Goal: Task Accomplishment & Management: Manage account settings

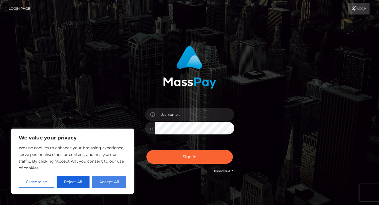
click at [108, 183] on button "Accept All" at bounding box center [109, 182] width 35 height 12
checkbox input "true"
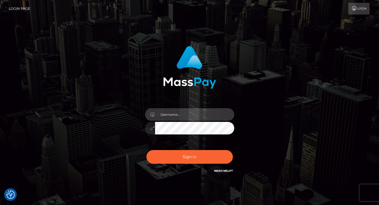
click at [176, 109] on input "text" at bounding box center [194, 114] width 79 height 13
type input "w"
type input "worshipthesahara@gmail.com"
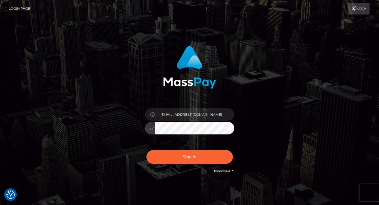
click at [146, 150] on button "Sign in" at bounding box center [189, 157] width 86 height 14
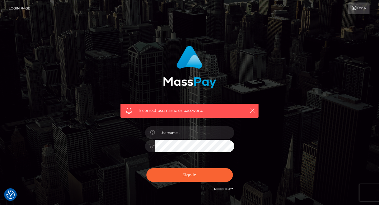
scroll to position [39, 0]
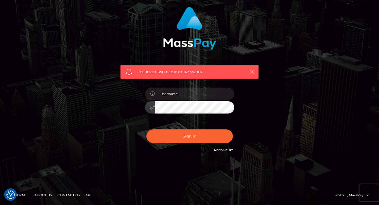
click at [146, 129] on button "Sign in" at bounding box center [189, 136] width 86 height 14
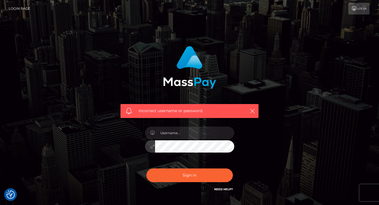
click at [146, 168] on button "Sign in" at bounding box center [189, 175] width 86 height 14
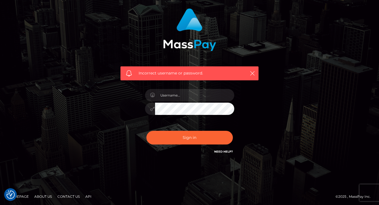
scroll to position [39, 0]
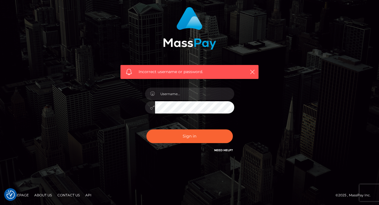
click at [223, 151] on link "Need Help?" at bounding box center [223, 150] width 19 height 4
click at [220, 150] on link "Need Help?" at bounding box center [223, 150] width 19 height 4
click at [224, 150] on link "Need Help?" at bounding box center [223, 150] width 19 height 4
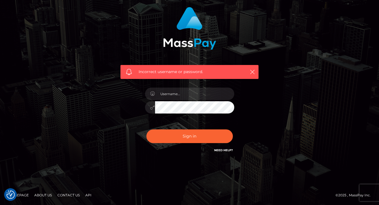
click at [224, 150] on link "Need Help?" at bounding box center [223, 150] width 19 height 4
click at [226, 152] on div "Need Help?" at bounding box center [223, 150] width 19 height 7
click at [225, 151] on link "Need Help?" at bounding box center [223, 150] width 19 height 4
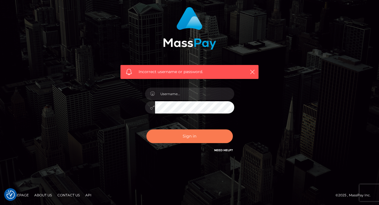
click at [209, 134] on button "Sign in" at bounding box center [189, 136] width 86 height 14
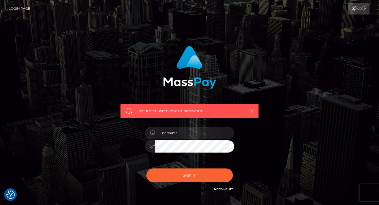
click at [361, 10] on link "Login" at bounding box center [358, 9] width 21 height 12
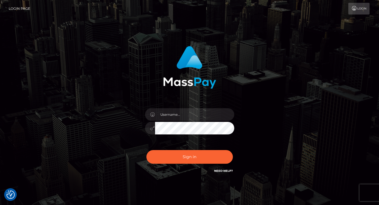
scroll to position [21, 0]
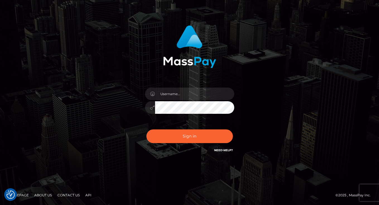
click at [214, 151] on div "Sign in" at bounding box center [189, 89] width 146 height 136
click at [220, 151] on link "Need Help?" at bounding box center [223, 150] width 19 height 4
click at [66, 193] on link "Contact Us" at bounding box center [68, 195] width 27 height 9
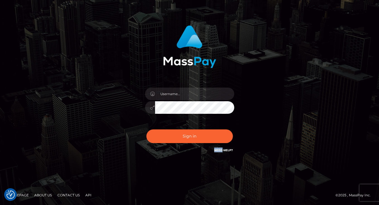
click at [55, 191] on link "Contact Us" at bounding box center [68, 195] width 27 height 9
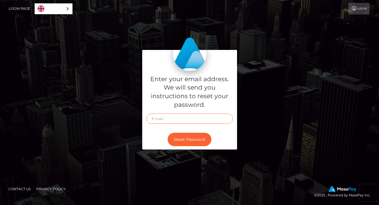
click at [156, 118] on input "text" at bounding box center [189, 118] width 86 height 10
type input "worshipthesahara@gmail.com"
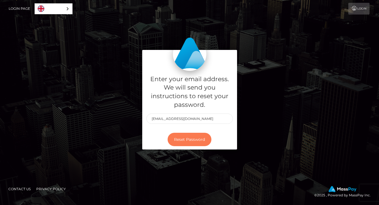
click at [183, 137] on button "Reset Password" at bounding box center [190, 140] width 44 height 14
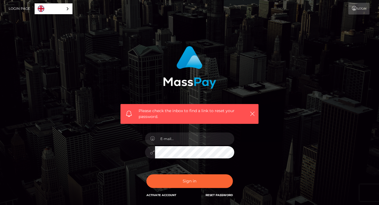
scroll to position [45, 0]
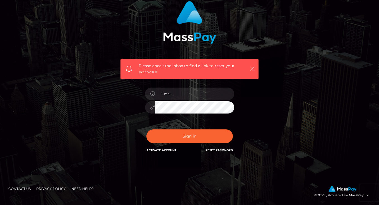
click at [216, 150] on link "Reset Password" at bounding box center [218, 150] width 27 height 4
click at [221, 150] on link "Reset Password" at bounding box center [218, 150] width 27 height 4
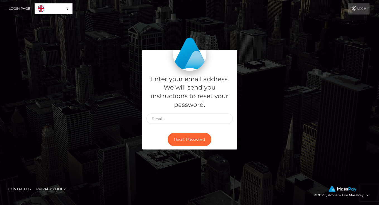
click at [218, 148] on div "Reset Password" at bounding box center [189, 139] width 95 height 20
click at [156, 122] on input "text" at bounding box center [189, 118] width 86 height 10
type input "worshipthesahara@gmail.com"
click at [168, 133] on button "Reset Password" at bounding box center [190, 140] width 44 height 14
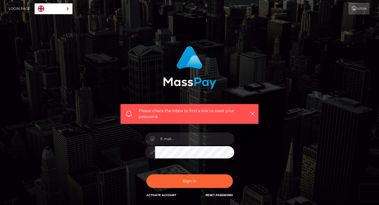
click at [222, 195] on link "Reset Password" at bounding box center [218, 195] width 27 height 4
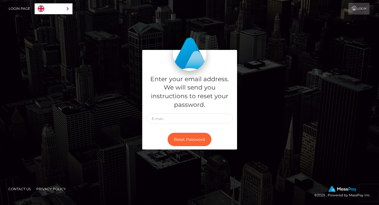
click at [222, 195] on footer "Contact Us Privacy Policy © 2025 , Powered by MassPay Inc." at bounding box center [189, 192] width 379 height 26
click at [363, 12] on link "Login" at bounding box center [358, 9] width 21 height 12
